Goal: Use online tool/utility: Use online tool/utility

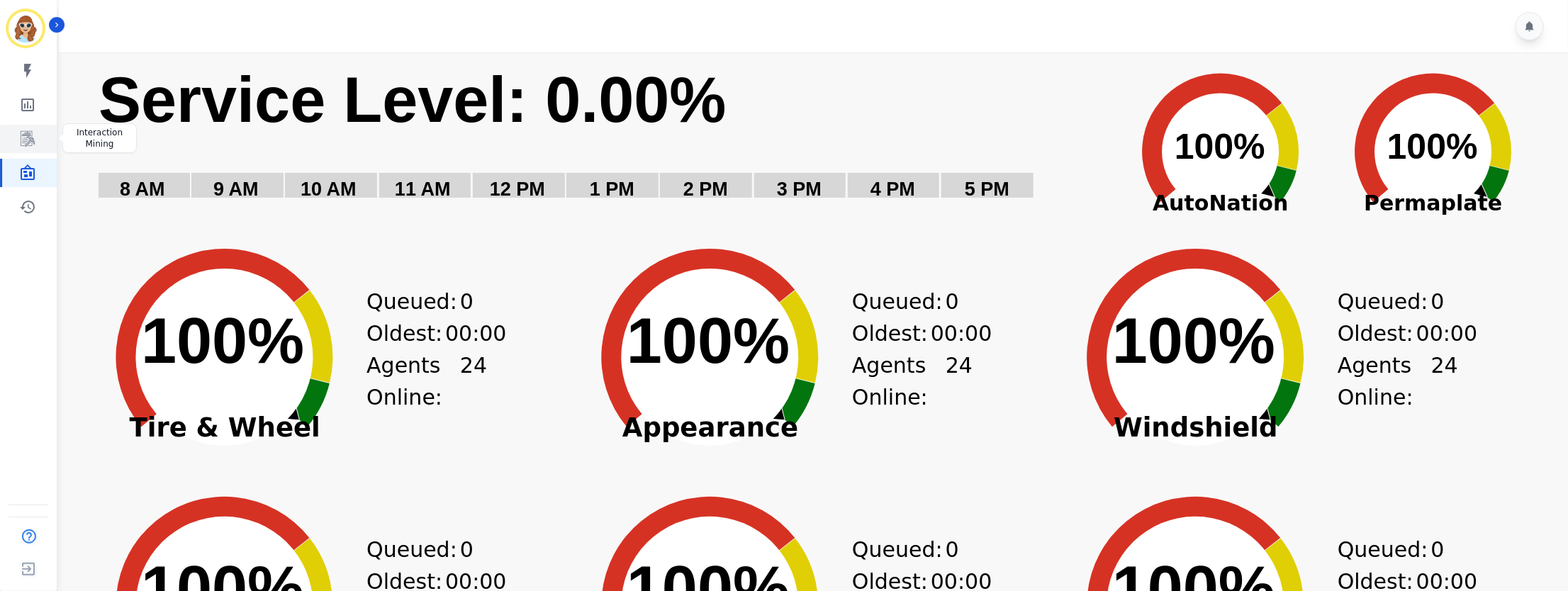
click at [22, 140] on icon "Sidebar" at bounding box center [27, 139] width 17 height 17
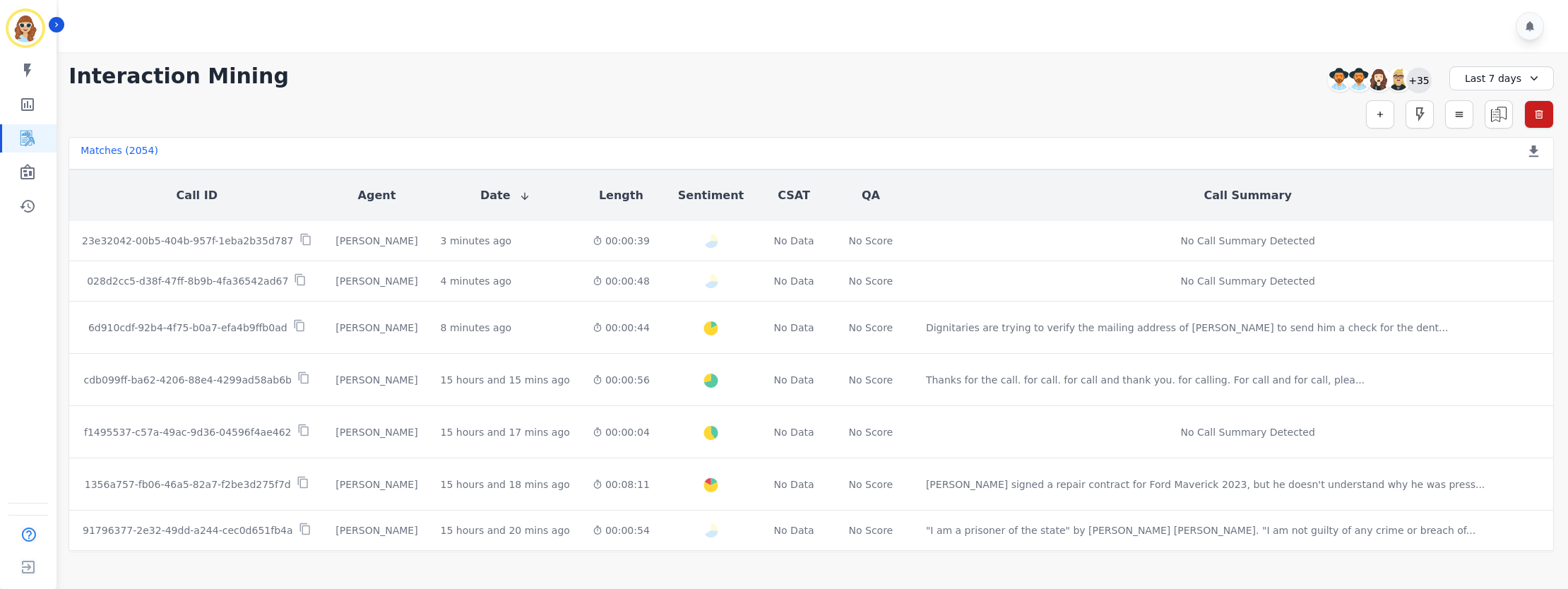
click at [1417, 78] on div "+35" at bounding box center [1420, 80] width 24 height 24
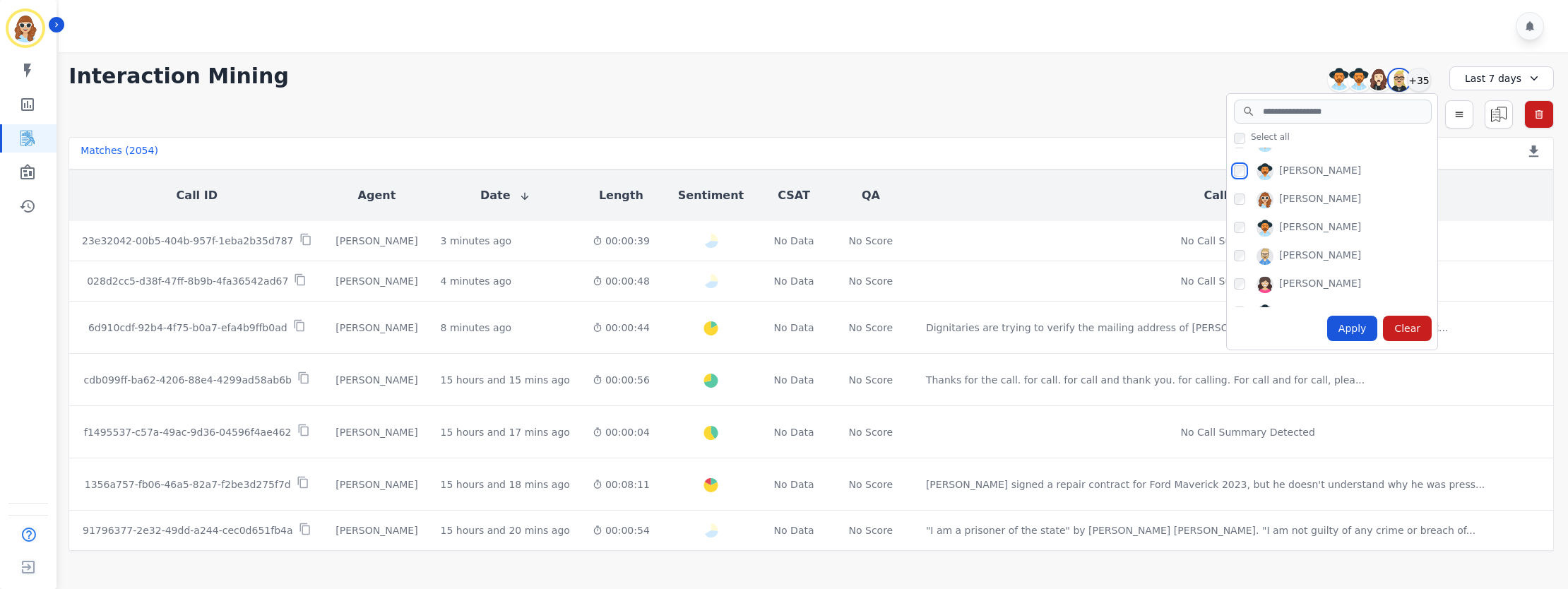
scroll to position [741, 0]
click at [1363, 327] on div "Apply" at bounding box center [1352, 328] width 50 height 25
